Goal: Information Seeking & Learning: Find specific fact

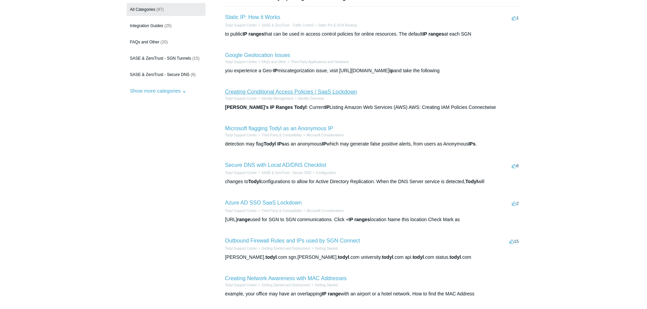
scroll to position [68, 0]
click at [264, 93] on link "Creating Conditional Access Policies / SaaS Lockdown" at bounding box center [291, 92] width 132 height 6
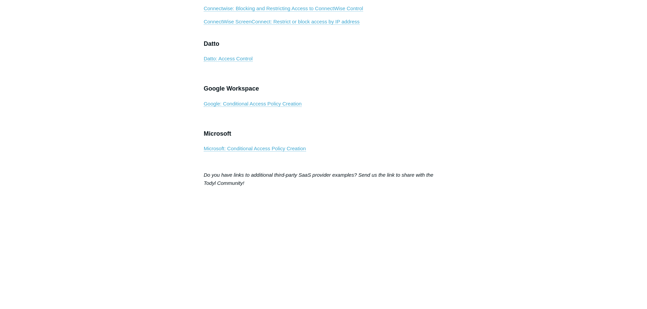
scroll to position [407, 0]
click at [284, 151] on link "Microsoft: Conditional Access Policy Creation" at bounding box center [255, 148] width 102 height 6
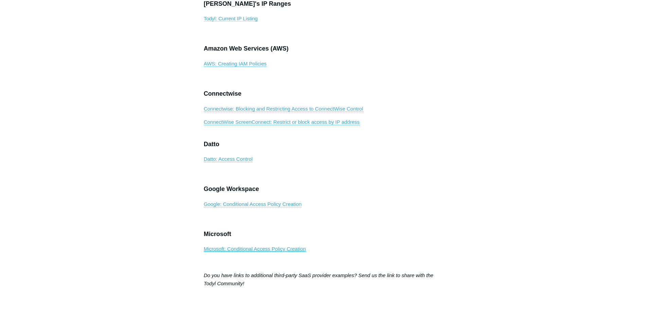
scroll to position [305, 0]
click at [230, 22] on link "Todyl: Current IP Listing" at bounding box center [231, 19] width 54 height 6
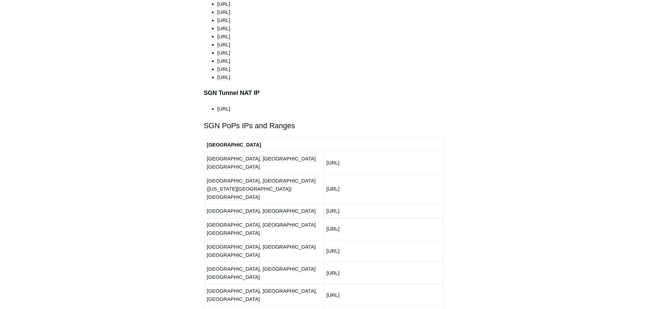
scroll to position [712, 0]
drag, startPoint x: 365, startPoint y: 241, endPoint x: 326, endPoint y: 239, distance: 38.4
copy td "192.111.92.0/24"
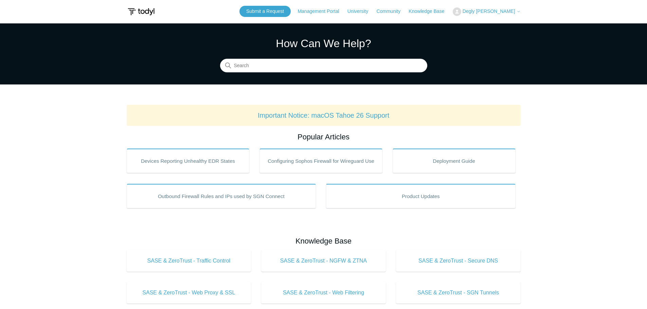
scroll to position [0, 0]
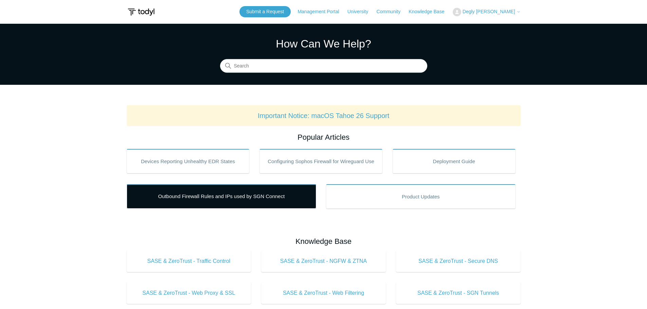
click at [214, 201] on link "Outbound Firewall Rules and IPs used by SGN Connect" at bounding box center [222, 196] width 190 height 24
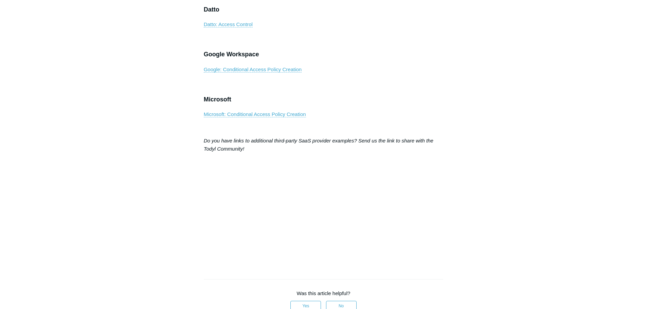
scroll to position [441, 0]
click at [284, 117] on link "Microsoft: Conditional Access Policy Creation" at bounding box center [255, 114] width 102 height 6
